Goal: Information Seeking & Learning: Learn about a topic

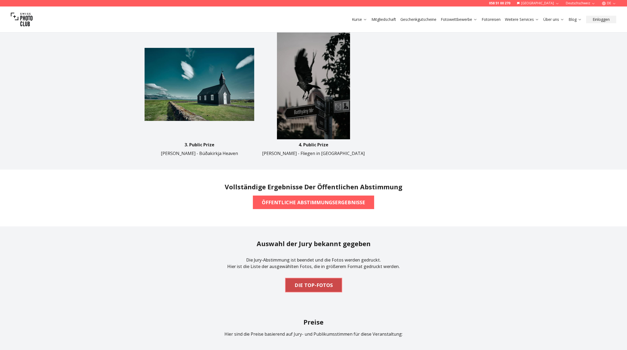
click at [315, 281] on b "DIE TOP-FOTOS" at bounding box center [313, 285] width 38 height 8
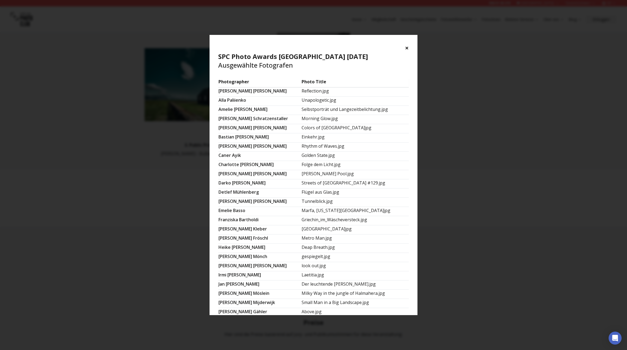
click at [407, 47] on button "×" at bounding box center [407, 48] width 4 height 9
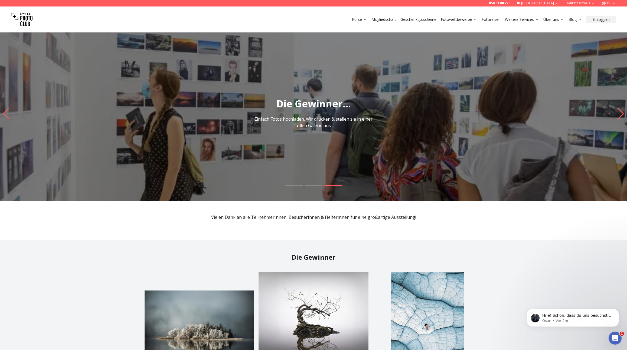
scroll to position [0, 0]
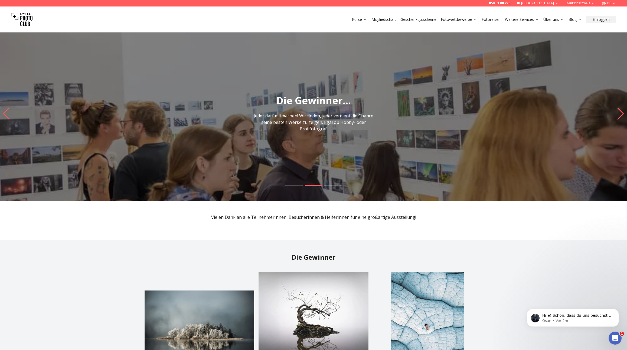
click at [432, 137] on img "2 / 3" at bounding box center [313, 113] width 627 height 175
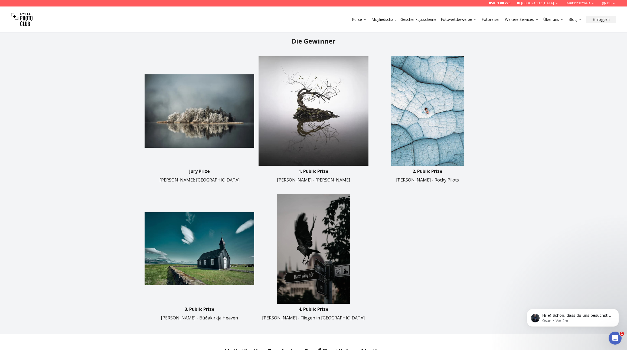
scroll to position [215, 0]
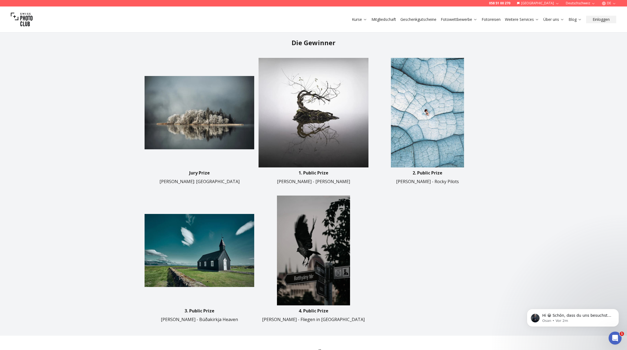
click at [337, 119] on img at bounding box center [313, 113] width 110 height 110
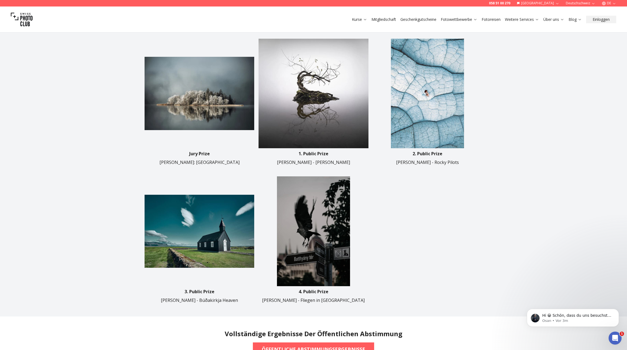
scroll to position [0, 0]
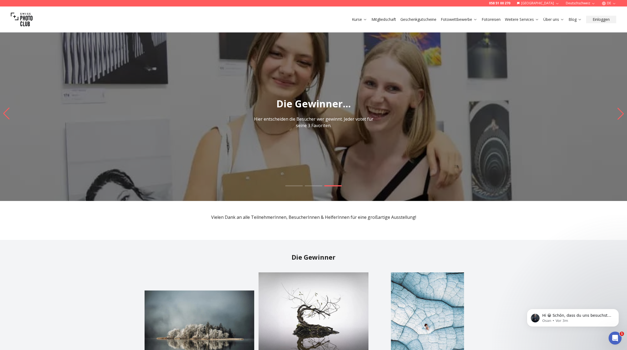
click at [24, 19] on img at bounding box center [22, 20] width 22 height 22
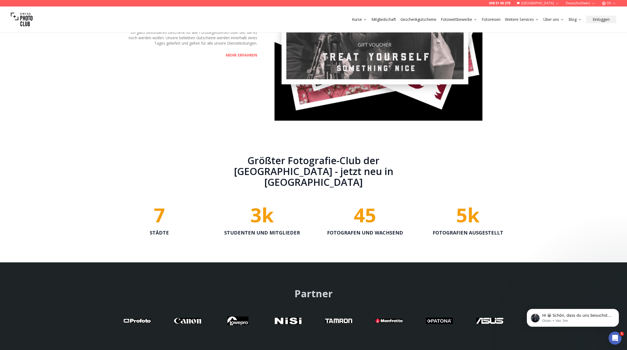
scroll to position [1075, 0]
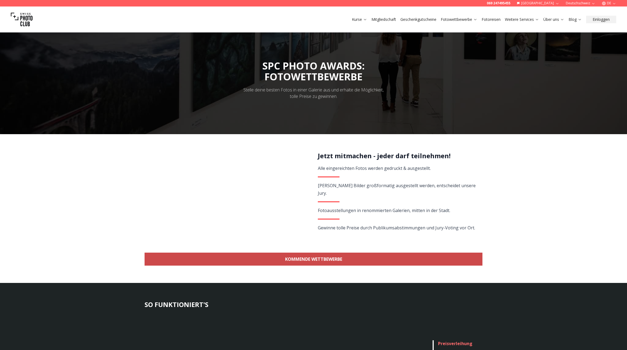
click at [380, 254] on link "KOMMENDE WETTBEWERBE" at bounding box center [314, 259] width 338 height 13
